Goal: Task Accomplishment & Management: Use online tool/utility

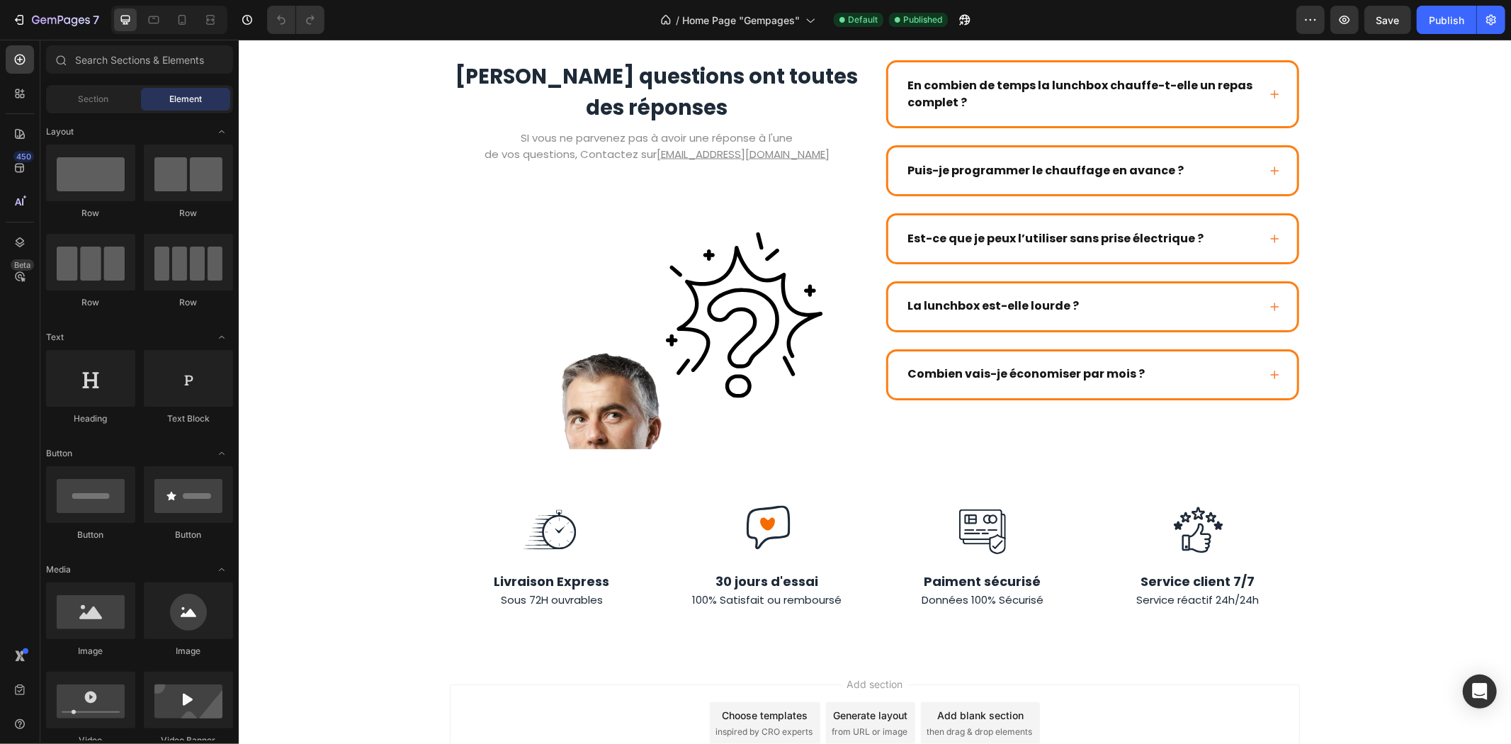
scroll to position [2155, 0]
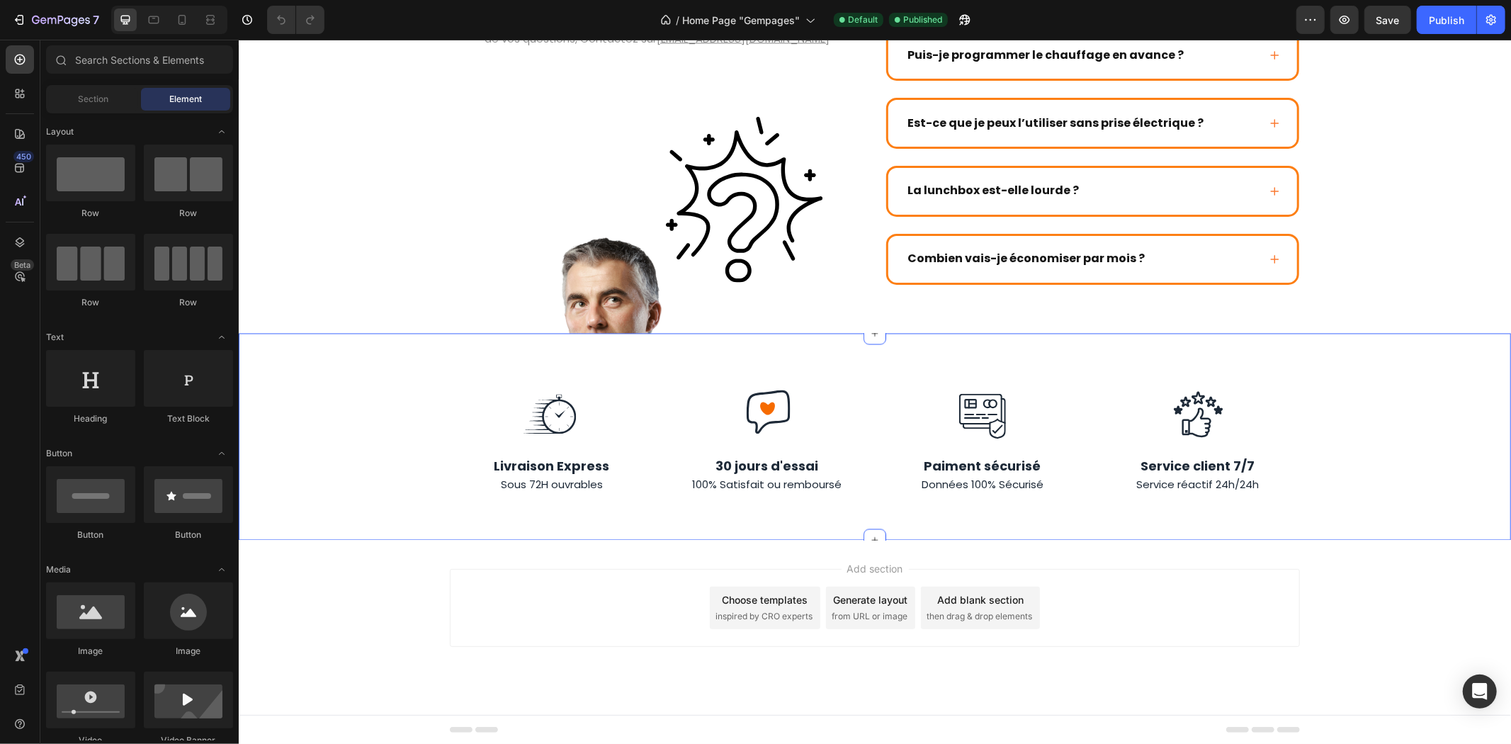
click at [1314, 455] on div "Image Image Image Image Row Livraison Express Sous 72H ouvrables Text Block 30 …" at bounding box center [874, 438] width 1272 height 112
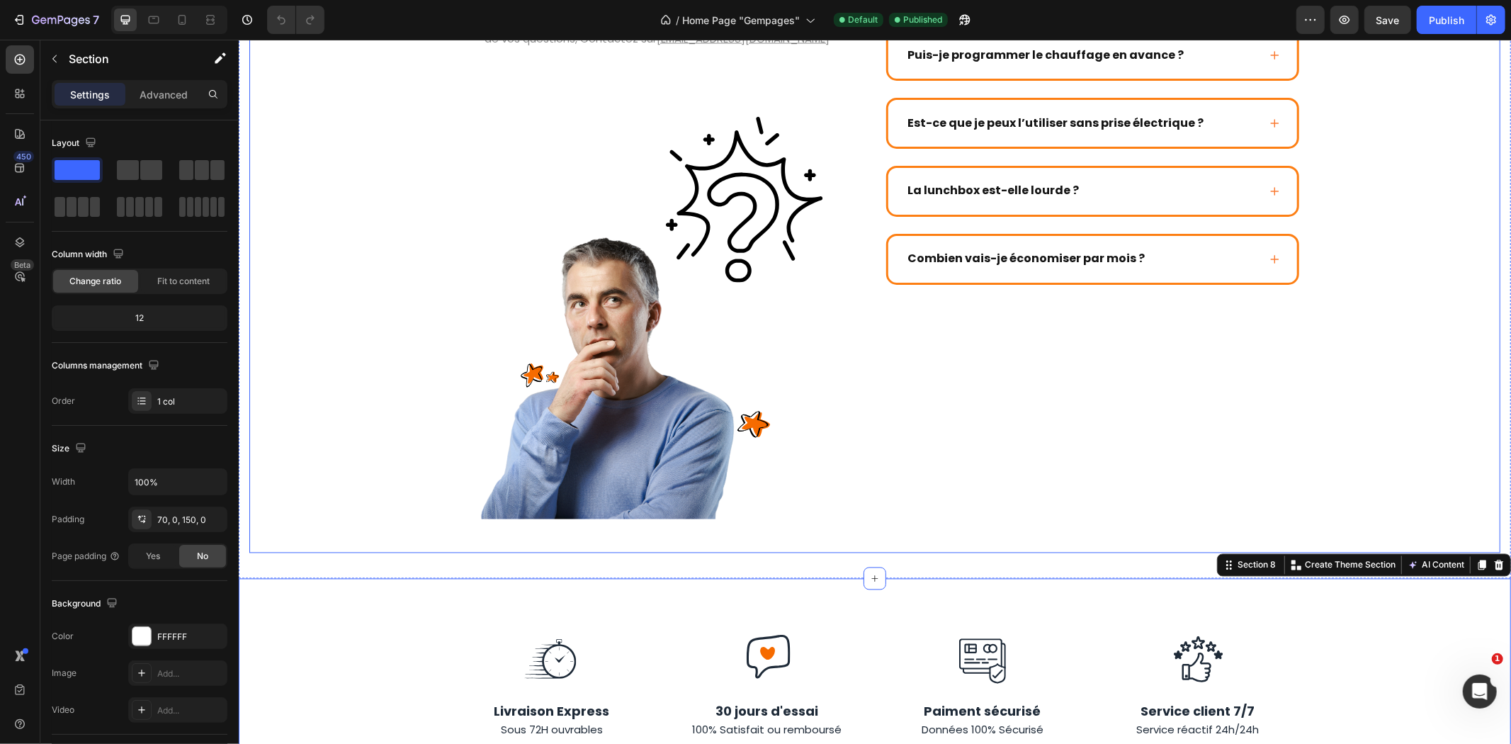
scroll to position [2431, 0]
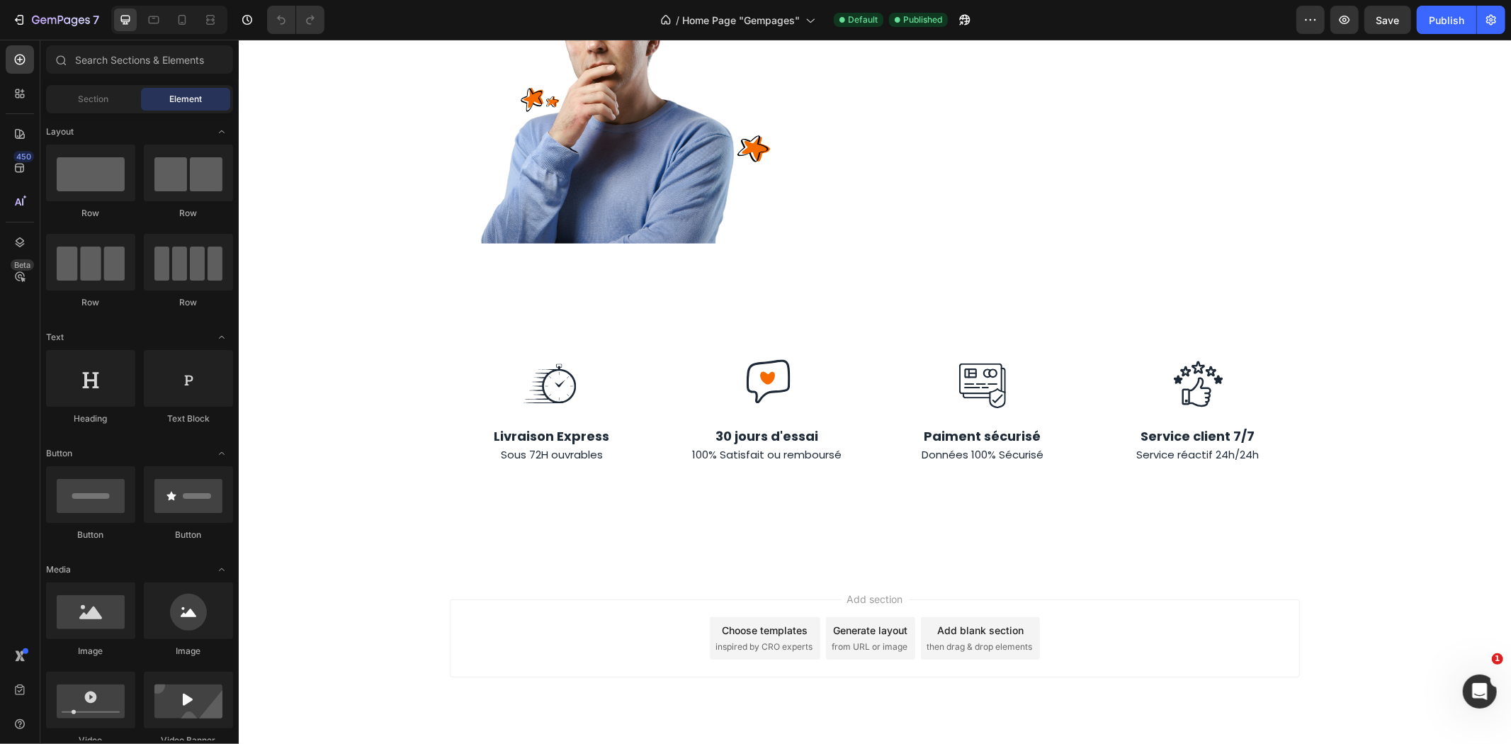
click at [1370, 584] on div "Add section Choose templates inspired by CRO experts Generate layout from URL o…" at bounding box center [874, 657] width 1272 height 174
click at [1363, 439] on div "Image Image Image Image Row Livraison Express Sous 72H ouvrables Text Block 30 …" at bounding box center [874, 436] width 1272 height 268
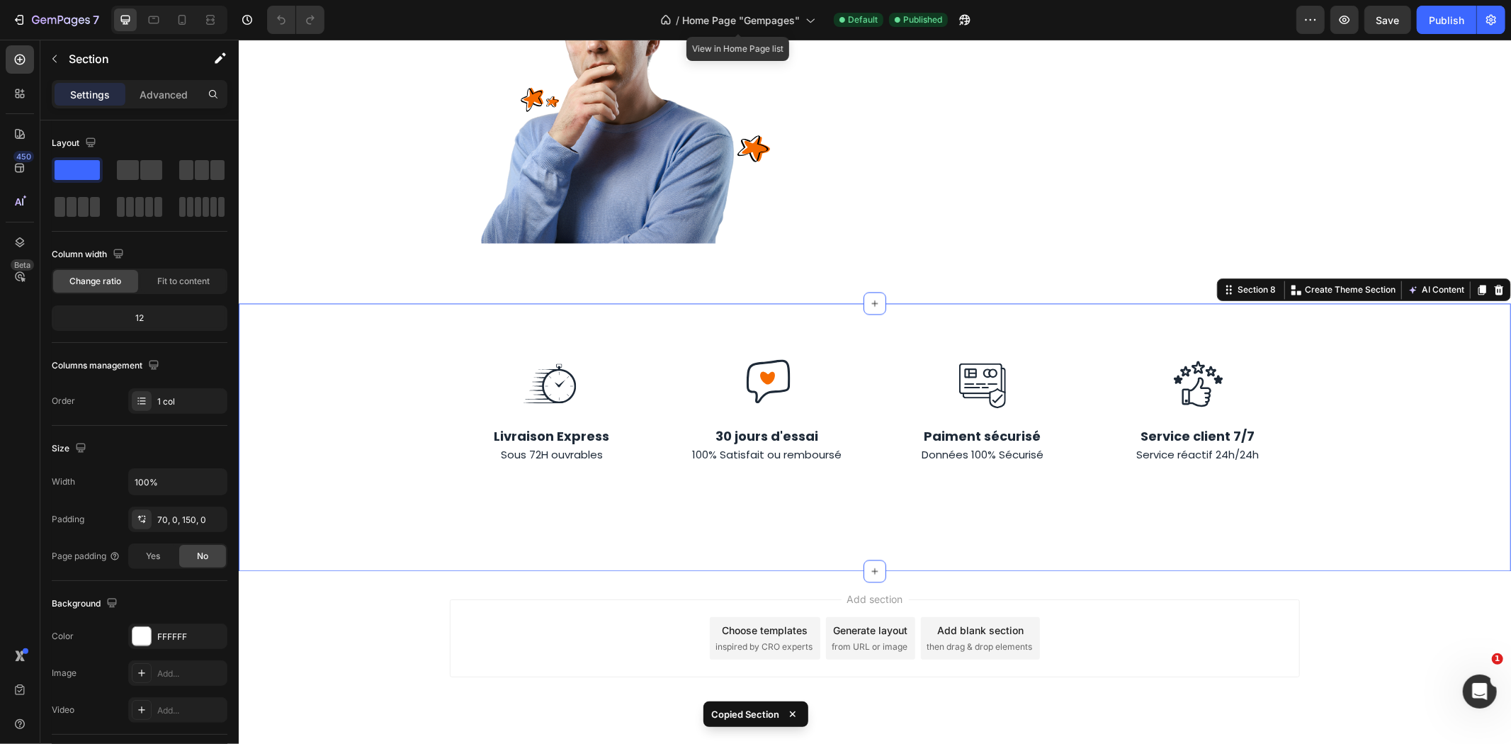
click at [804, 35] on div "/ Home Page "Gempages"" at bounding box center [737, 20] width 169 height 34
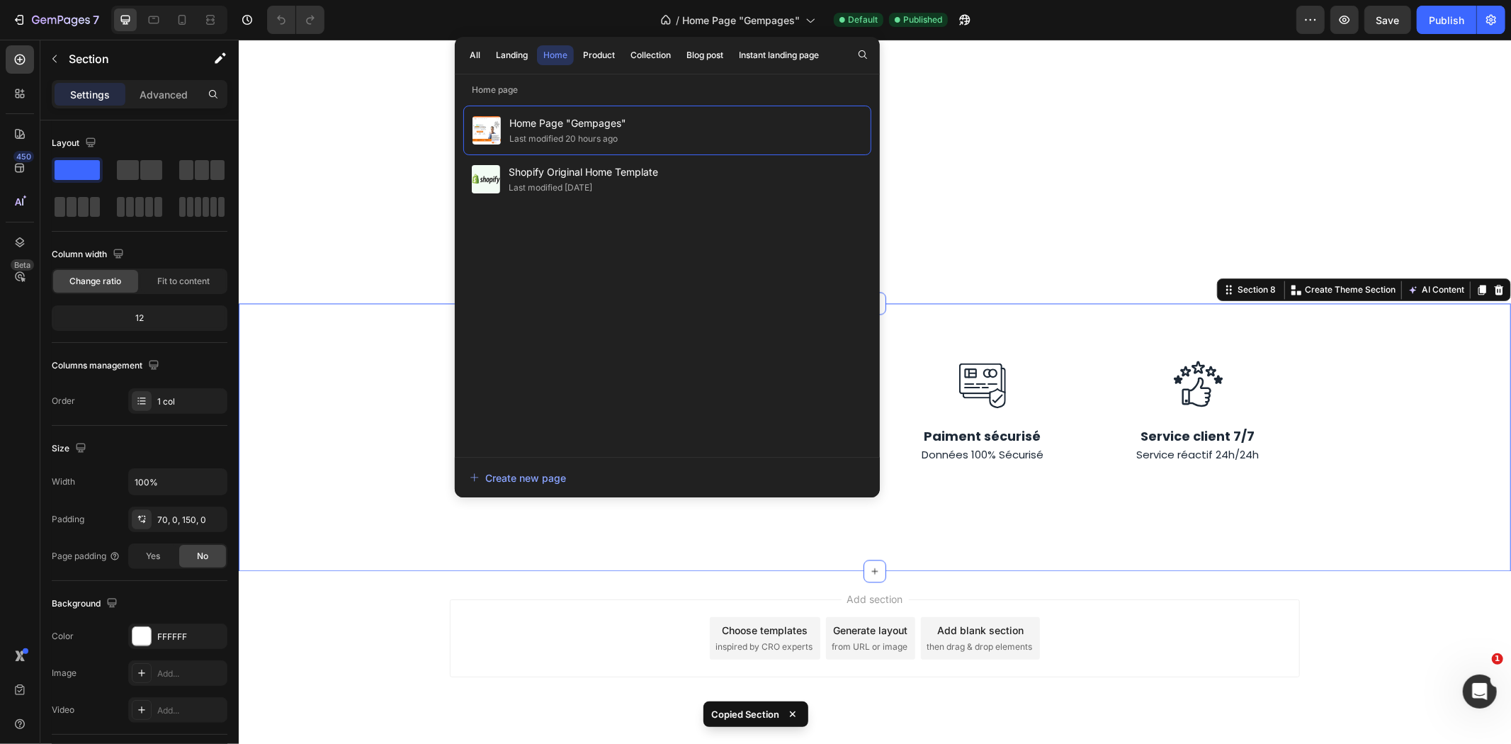
click at [601, 43] on div "All Landing Home Product Collection Blog post Instant landing page" at bounding box center [644, 55] width 379 height 37
click at [608, 64] on button "Product" at bounding box center [598, 55] width 45 height 20
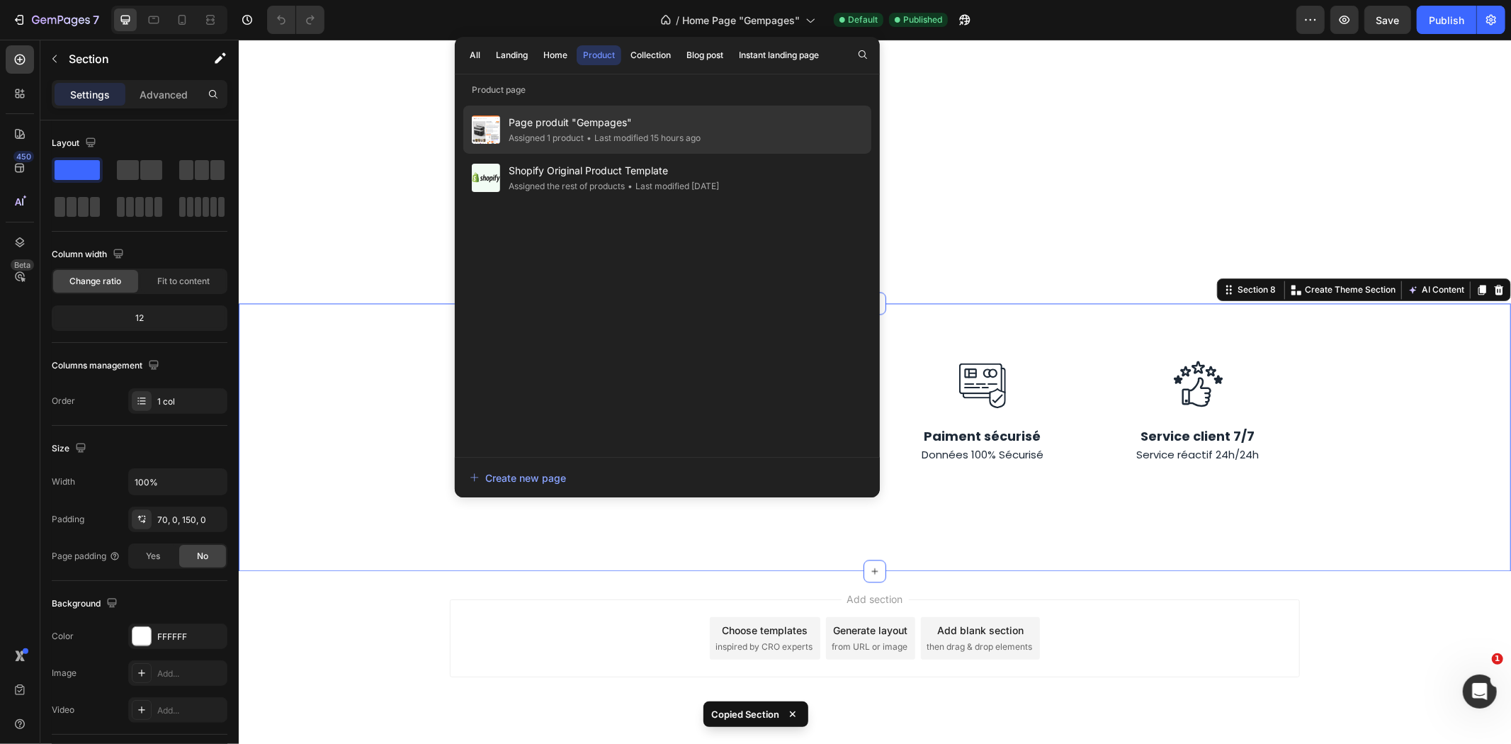
click at [676, 122] on span "Page produit "Gempages"" at bounding box center [604, 122] width 192 height 17
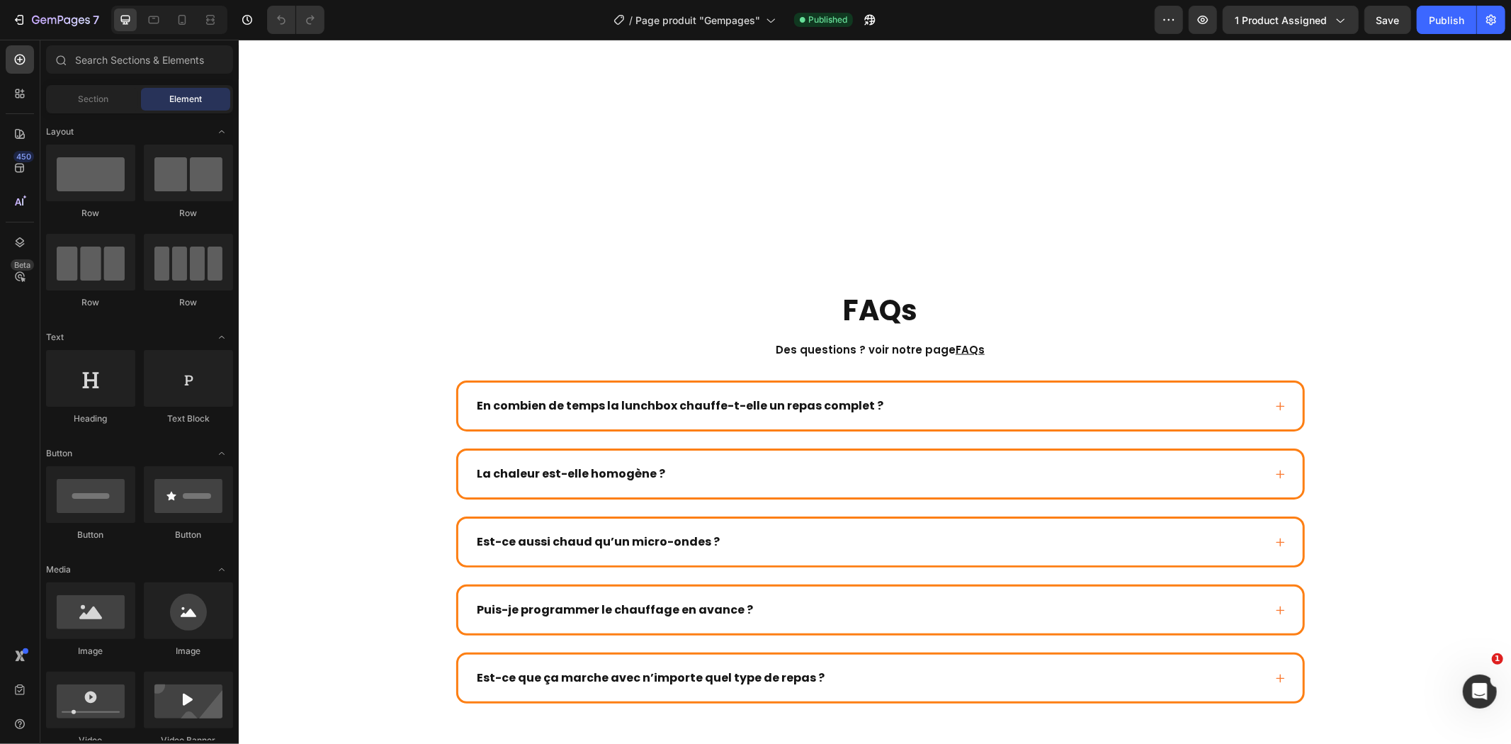
scroll to position [2312, 0]
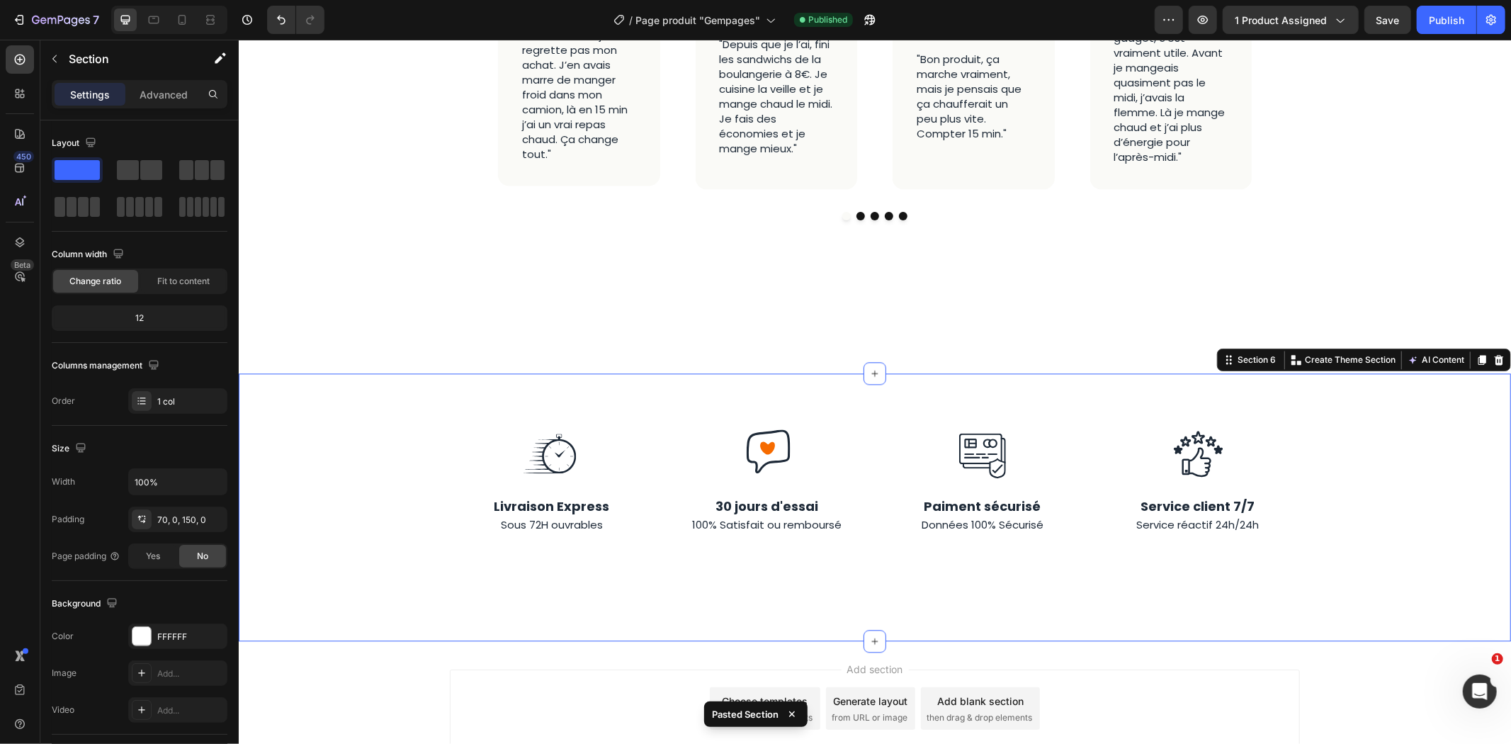
scroll to position [2681, 0]
click at [1171, 270] on div "Image Icon Icon Icon Icon Icon Icon List [PERSON_NAME] | Client Text Block FR. …" at bounding box center [874, 44] width 1272 height 661
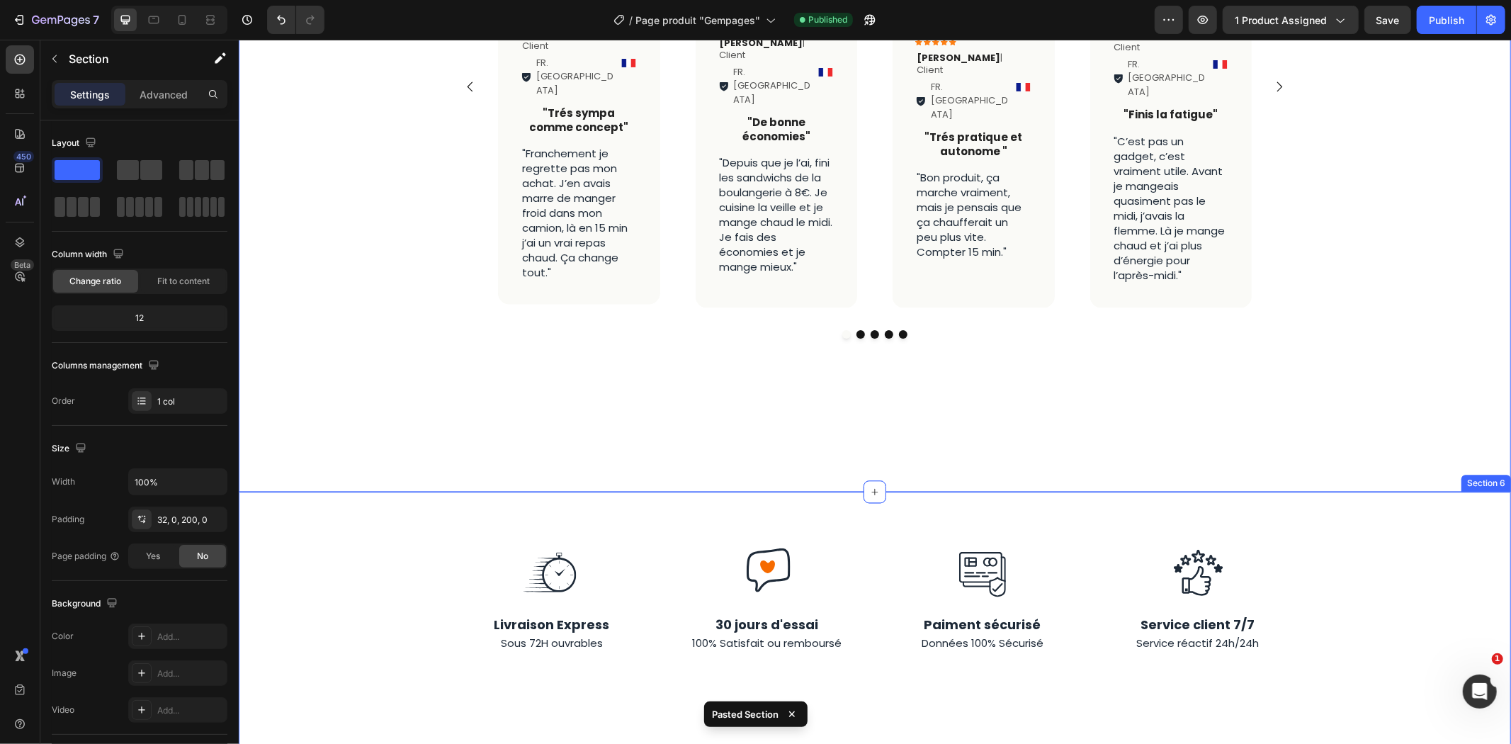
scroll to position [2744, 0]
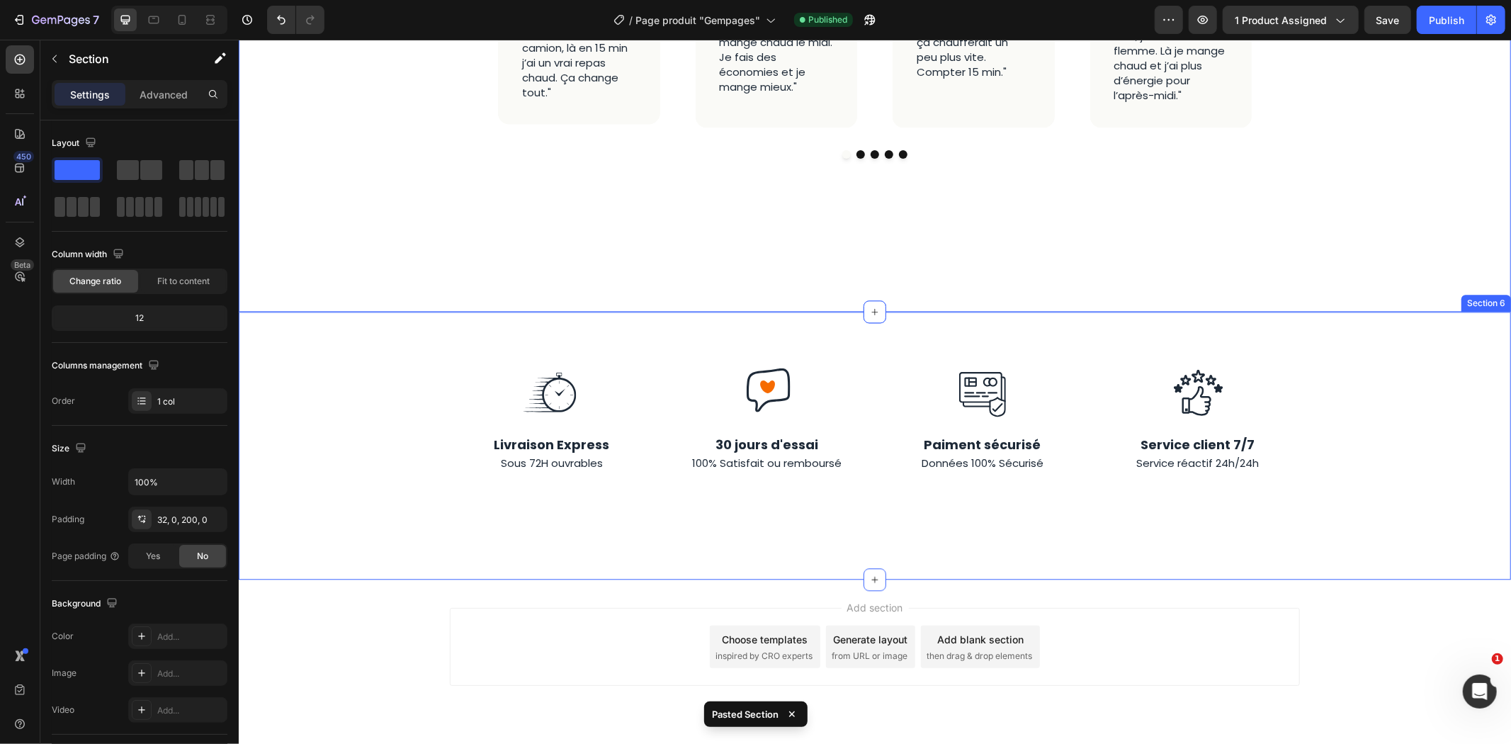
click at [1158, 497] on div "Image Image Image Image Row Livraison Express Sous 72H ouvrables Text Block 30 …" at bounding box center [874, 445] width 1272 height 268
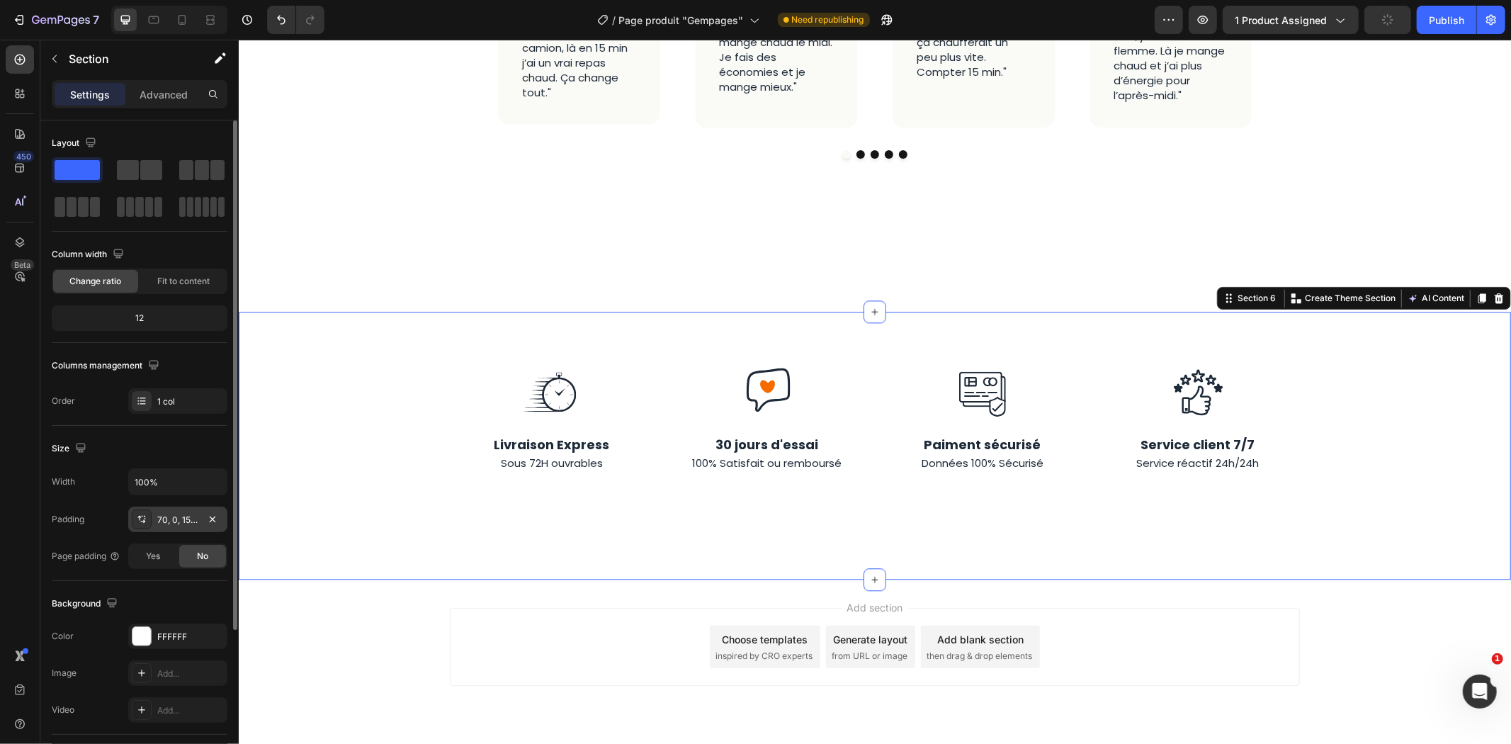
click at [171, 517] on div "70, 0, 150, 0" at bounding box center [177, 519] width 41 height 13
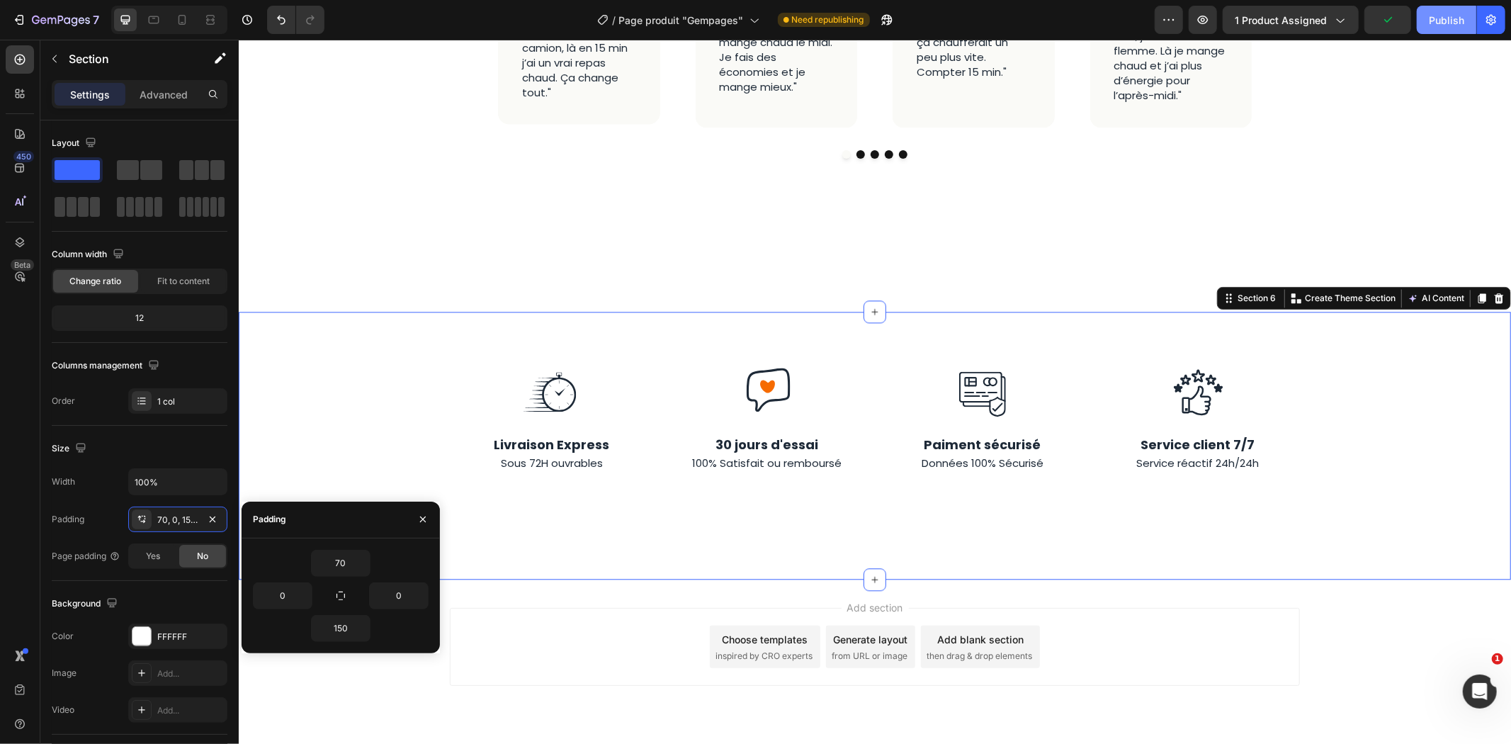
click at [1460, 31] on button "Publish" at bounding box center [1445, 20] width 59 height 28
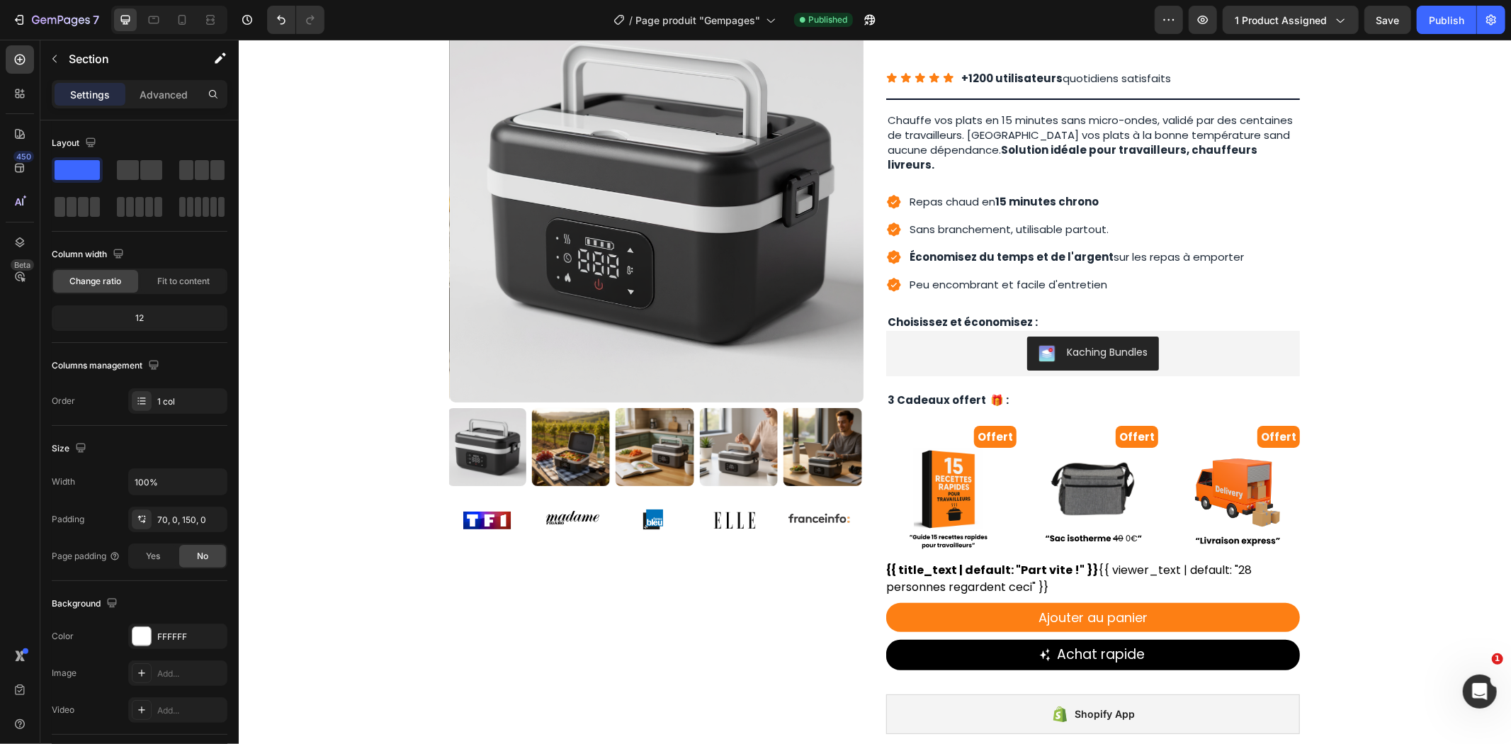
scroll to position [0, 0]
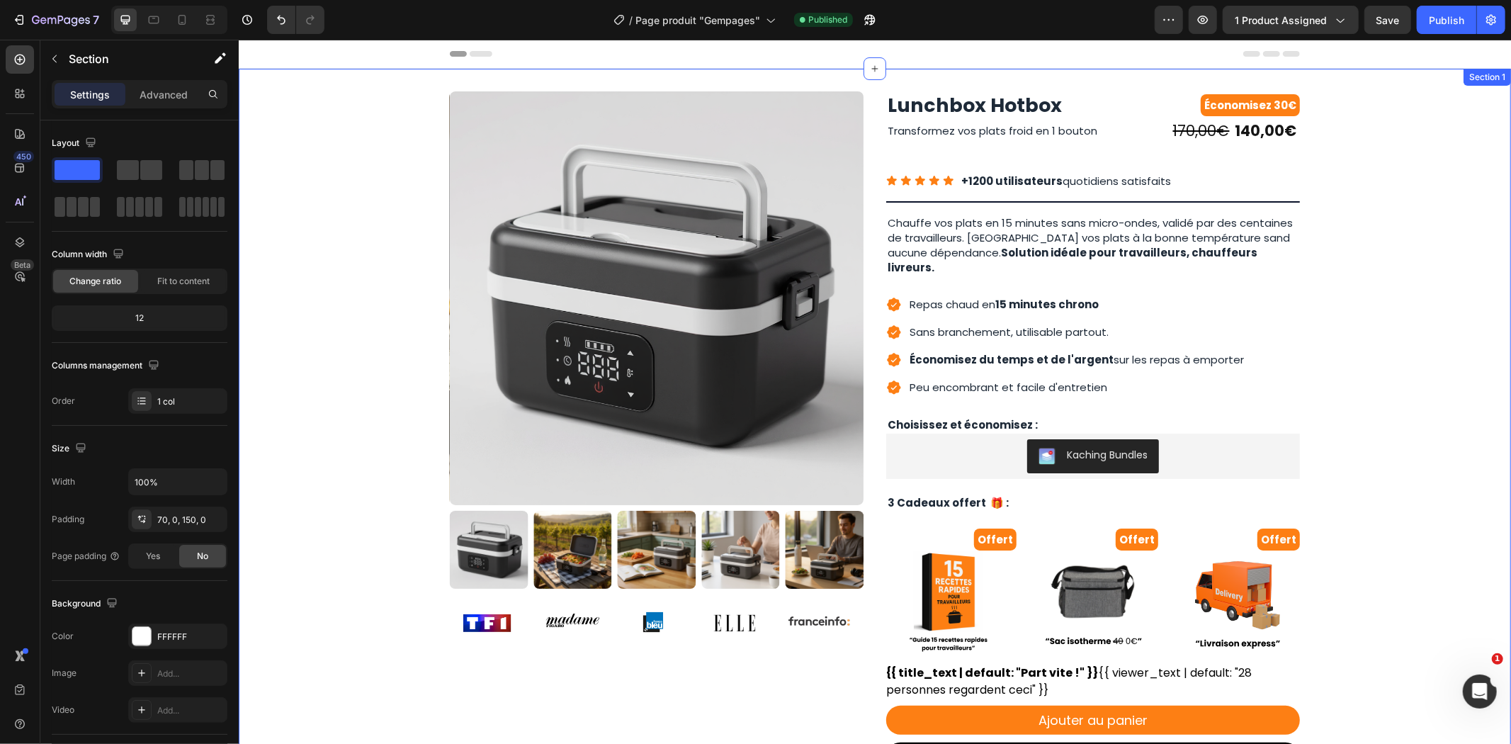
click at [356, 86] on div "Product Images Image Image Image Image Image Image Image Image Image Image Marq…" at bounding box center [874, 627] width 1272 height 1119
